Goal: Find specific page/section: Find specific page/section

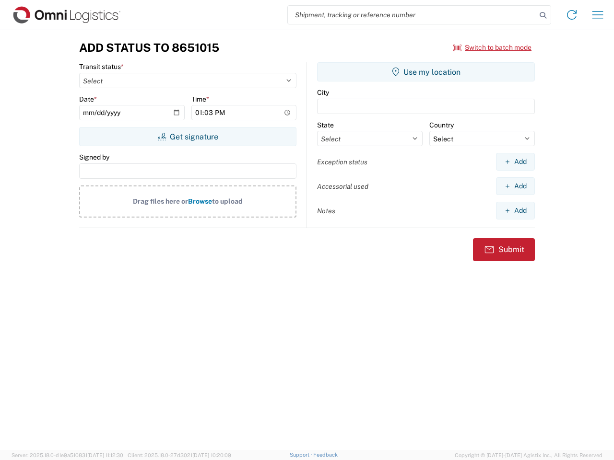
click at [412, 15] on input "search" at bounding box center [412, 15] width 248 height 18
click at [543, 15] on icon at bounding box center [542, 15] width 13 height 13
click at [572, 15] on icon at bounding box center [571, 14] width 15 height 15
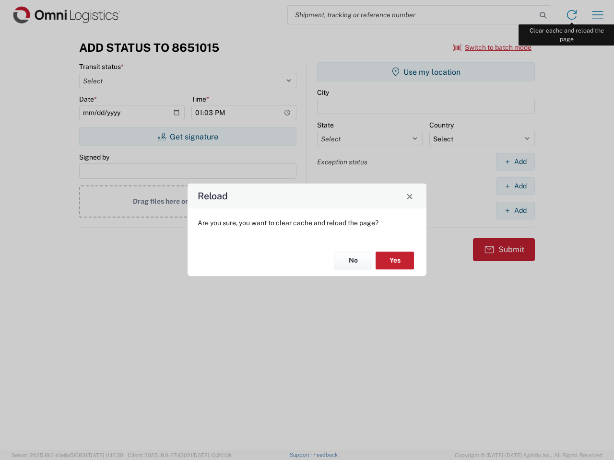
click at [598, 15] on div "Reload Are you sure, you want to clear cache and reload the page? No Yes" at bounding box center [307, 230] width 614 height 460
click at [492, 47] on div "Reload Are you sure, you want to clear cache and reload the page? No Yes" at bounding box center [307, 230] width 614 height 460
click at [188, 137] on div "Reload Are you sure, you want to clear cache and reload the page? No Yes" at bounding box center [307, 230] width 614 height 460
click at [426, 72] on div "Reload Are you sure, you want to clear cache and reload the page? No Yes" at bounding box center [307, 230] width 614 height 460
click at [515, 162] on div "Reload Are you sure, you want to clear cache and reload the page? No Yes" at bounding box center [307, 230] width 614 height 460
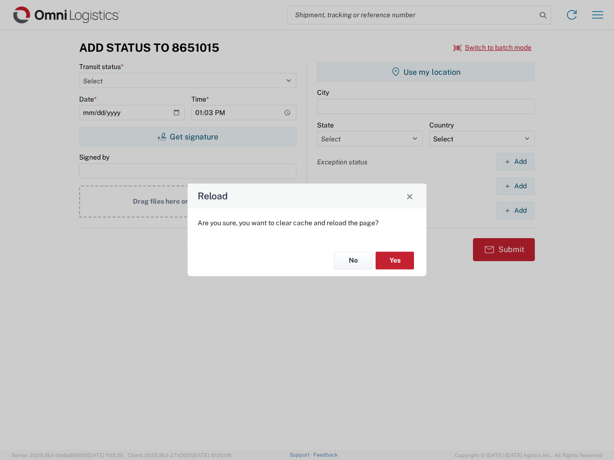
click at [515, 186] on div "Reload Are you sure, you want to clear cache and reload the page? No Yes" at bounding box center [307, 230] width 614 height 460
click at [515, 211] on div "Reload Are you sure, you want to clear cache and reload the page? No Yes" at bounding box center [307, 230] width 614 height 460
